Goal: Information Seeking & Learning: Check status

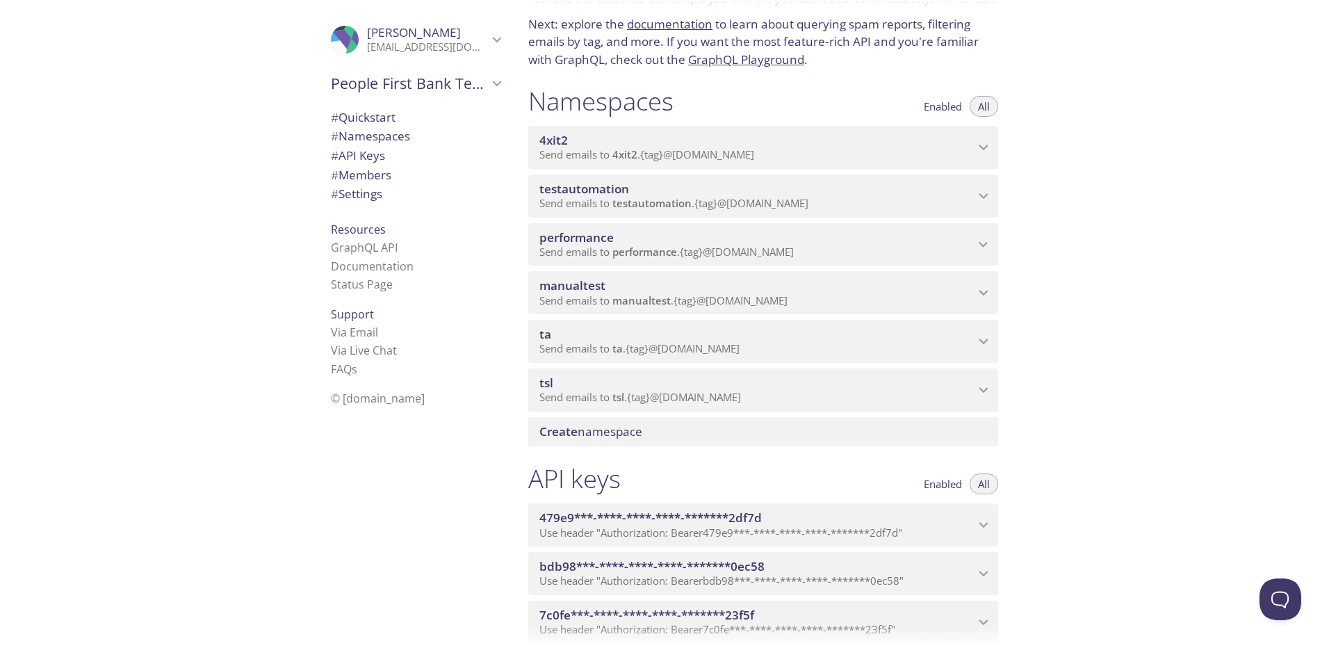
scroll to position [91, 0]
click at [977, 335] on icon "ta namespace" at bounding box center [984, 341] width 18 height 18
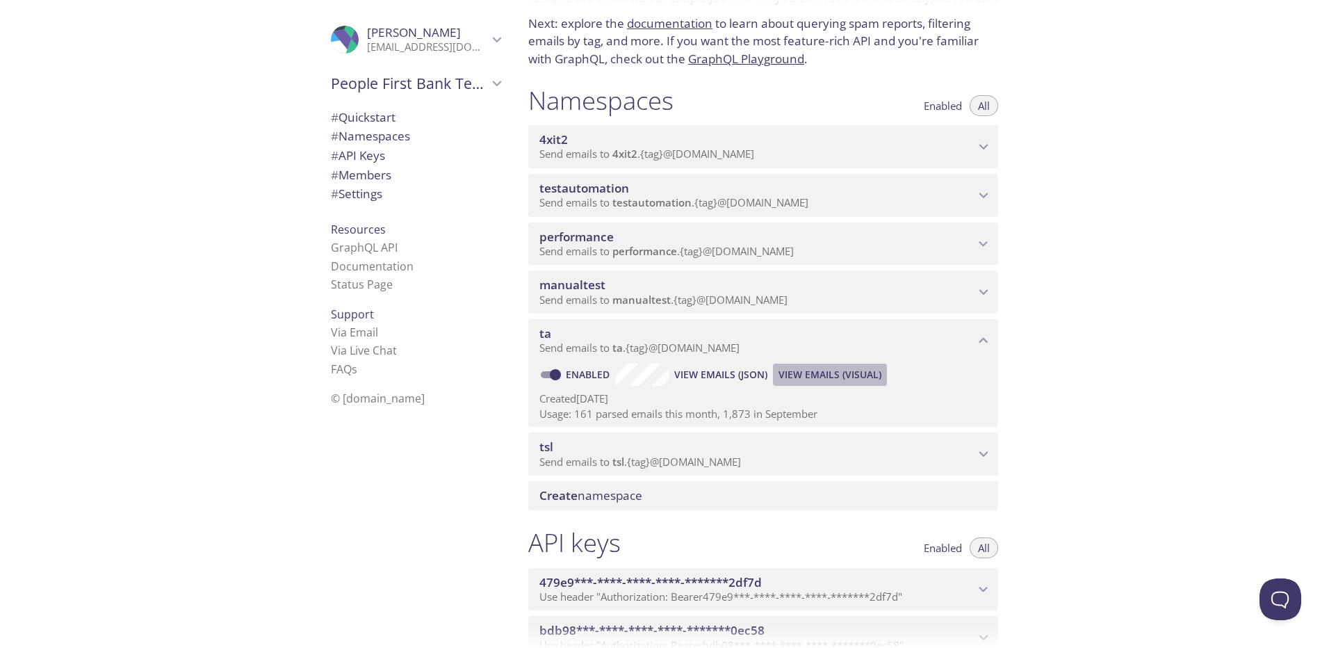
click at [830, 370] on span "View Emails (Visual)" at bounding box center [830, 374] width 103 height 17
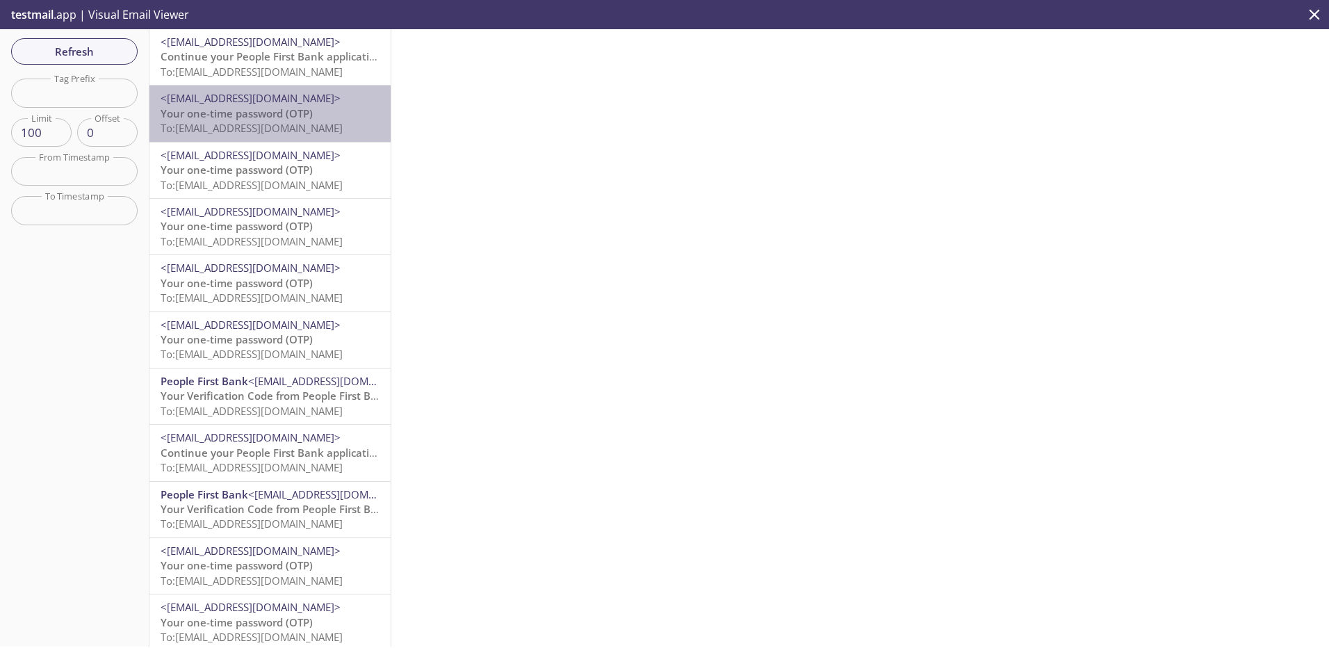
click at [282, 133] on span "To: [EMAIL_ADDRESS][DOMAIN_NAME]" at bounding box center [252, 128] width 182 height 14
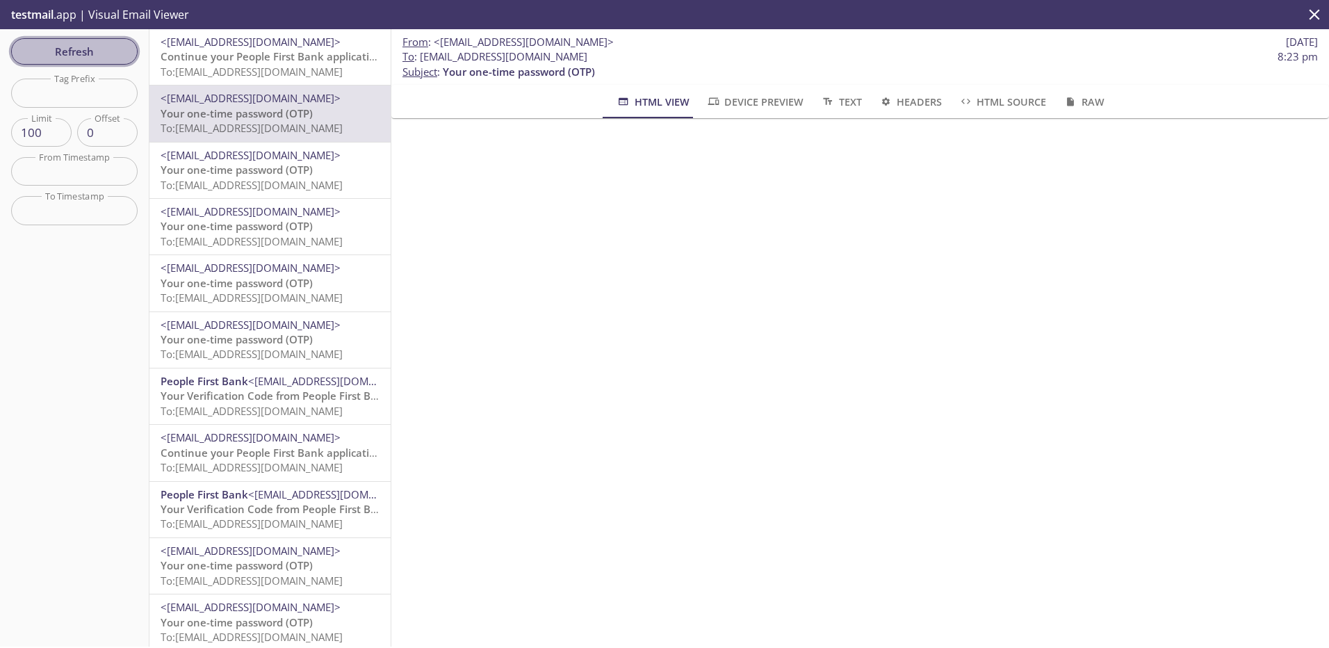
click at [83, 50] on span "Refresh" at bounding box center [74, 51] width 104 height 18
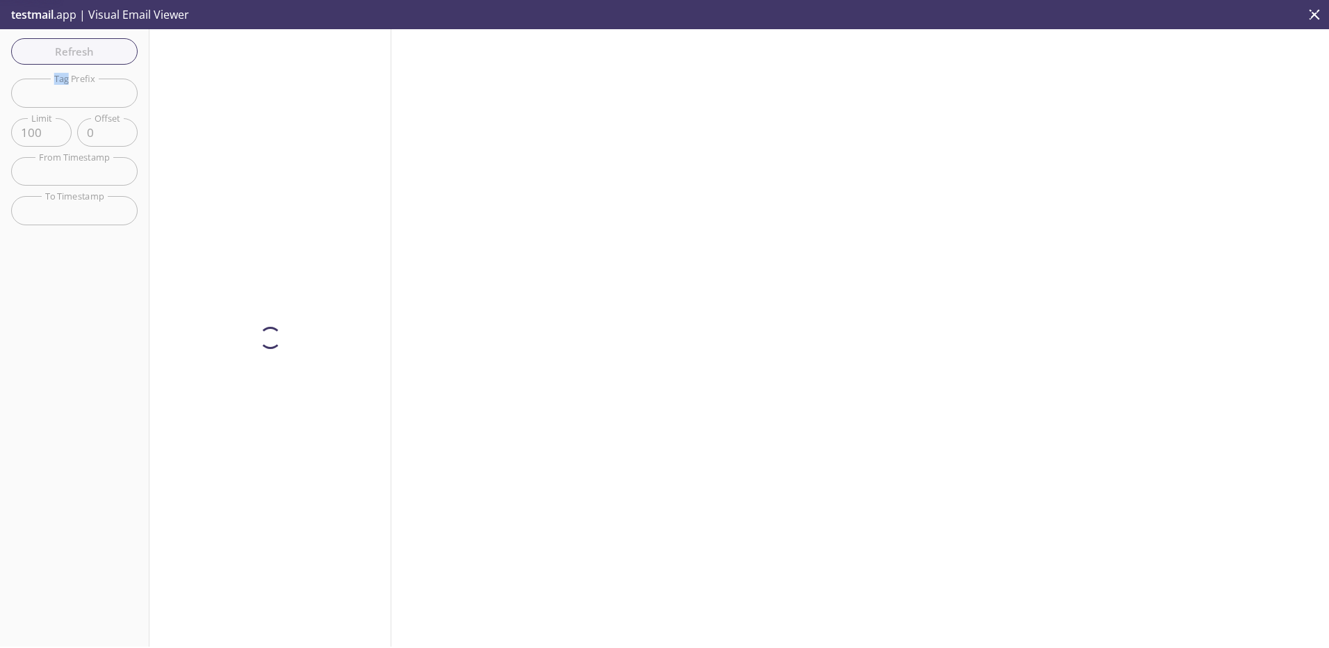
click at [83, 50] on div "Refresh Filters Tag Prefix Tag Prefix Limit 100 Limit Offset 0 Offset From Time…" at bounding box center [74, 337] width 149 height 617
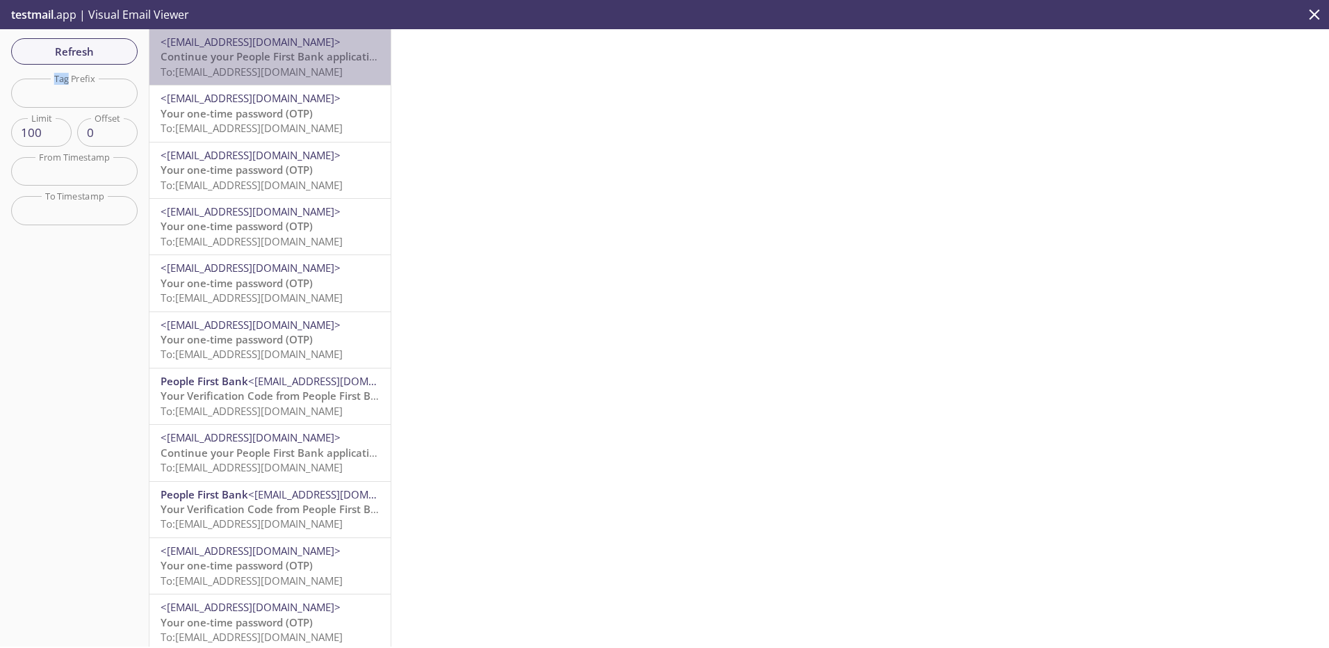
click at [285, 58] on span "Continue your People First Bank application" at bounding box center [272, 56] width 222 height 14
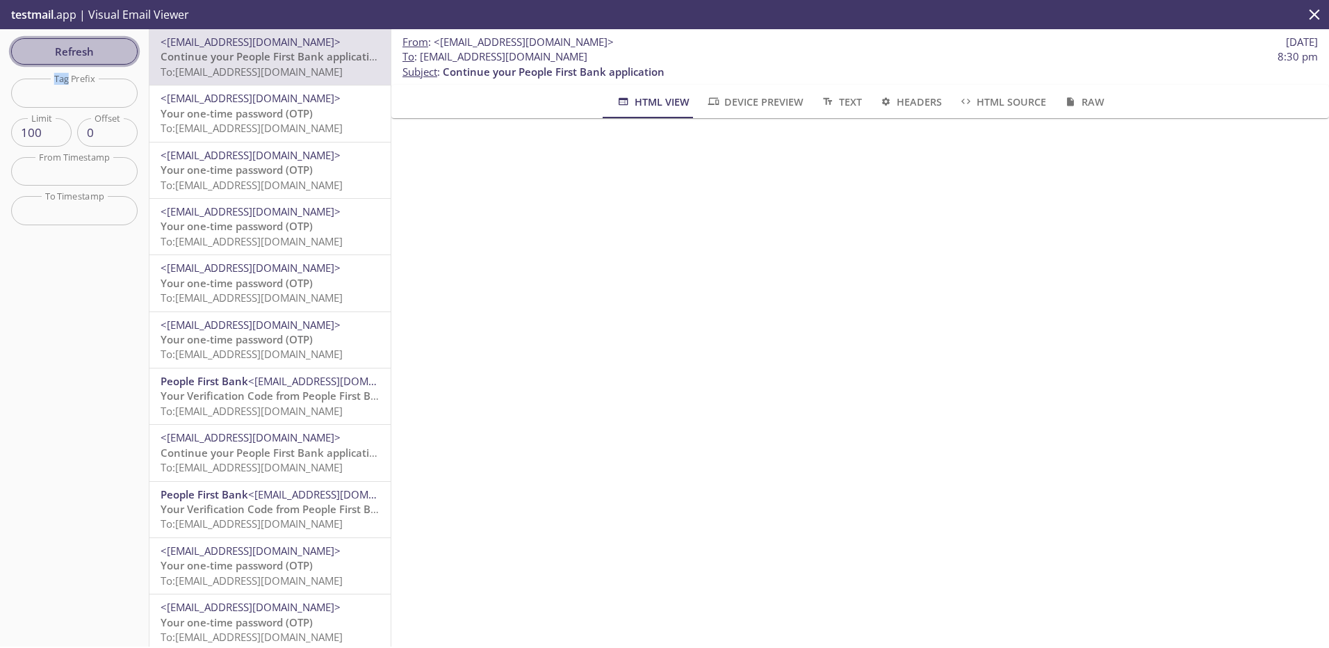
click at [80, 48] on span "Refresh" at bounding box center [74, 51] width 104 height 18
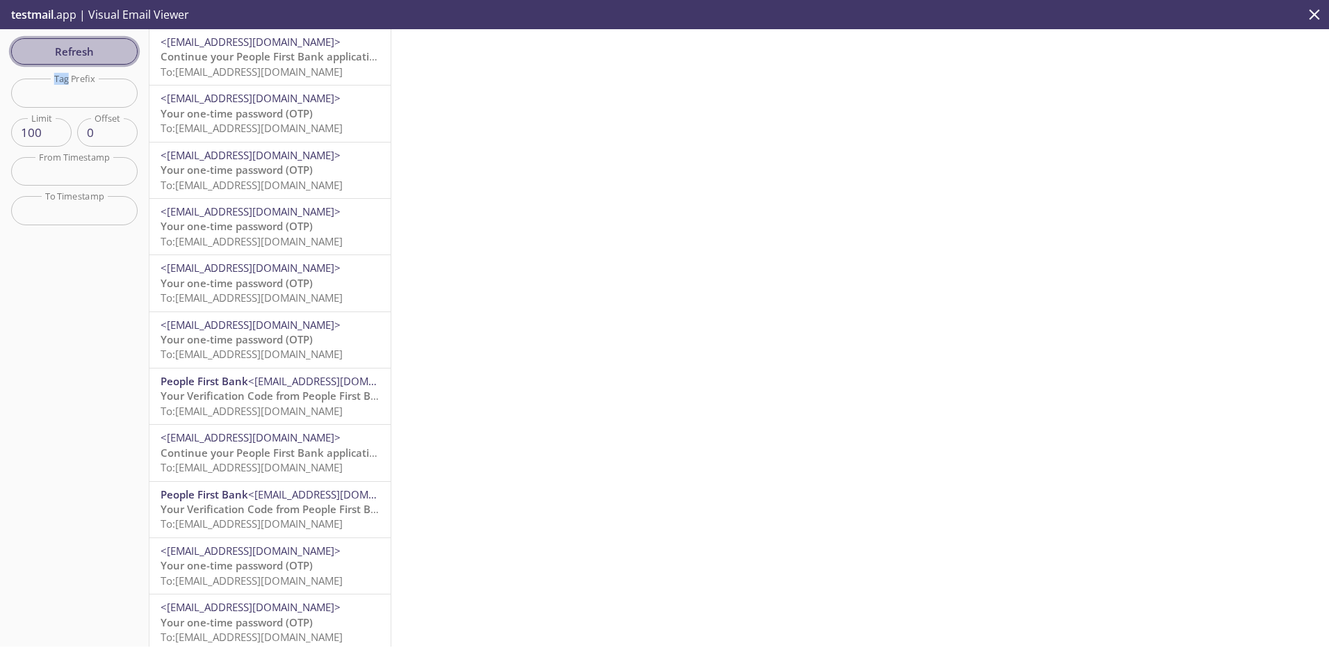
click at [76, 49] on span "Refresh" at bounding box center [74, 51] width 104 height 18
click at [76, 104] on input "text" at bounding box center [74, 93] width 127 height 29
paste input "746179"
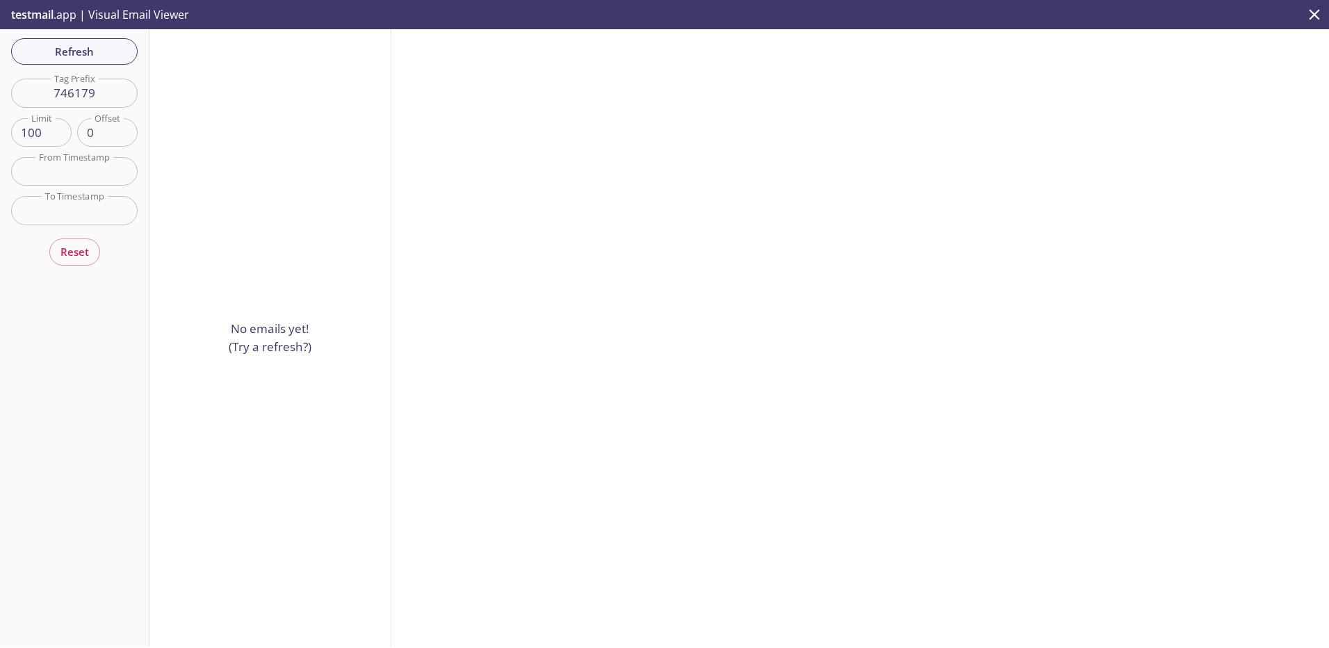
click at [93, 88] on input "746179" at bounding box center [74, 93] width 127 height 29
paste input "603000554"
type input "603000554"
click at [70, 248] on div "Reset" at bounding box center [74, 252] width 51 height 33
